Goal: Obtain resource: Obtain resource

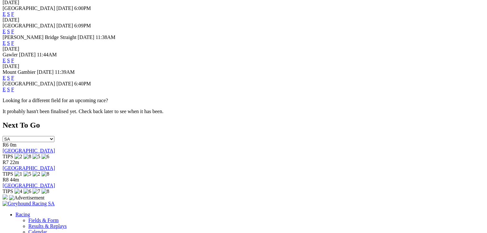
scroll to position [229, 0]
click at [14, 86] on link "F" at bounding box center [12, 88] width 3 height 5
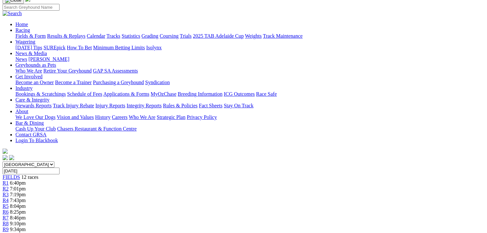
scroll to position [52, 0]
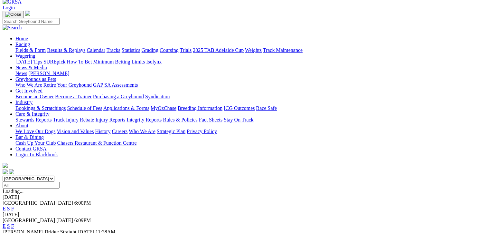
scroll to position [35, 0]
